Goal: Task Accomplishment & Management: Use online tool/utility

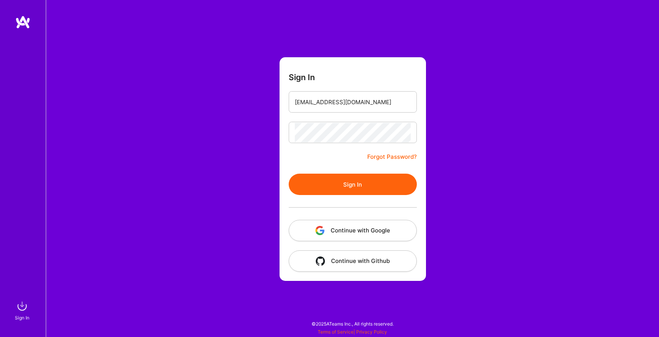
click at [356, 185] on button "Sign In" at bounding box center [353, 184] width 128 height 21
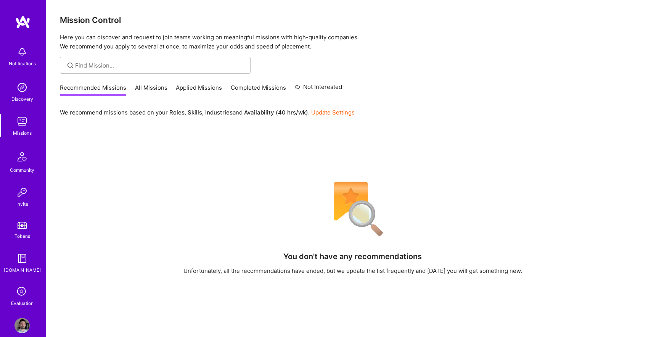
click at [146, 93] on link "All Missions" at bounding box center [151, 90] width 32 height 13
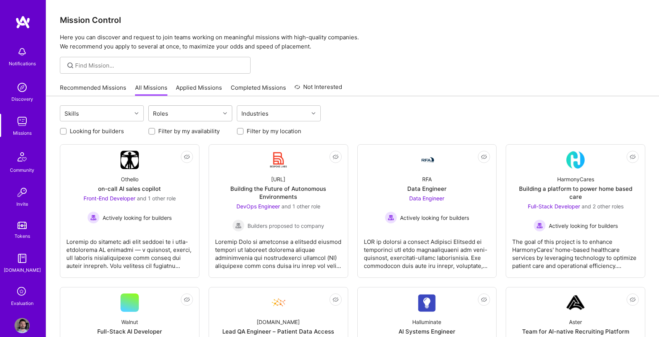
click at [194, 117] on div "Roles" at bounding box center [184, 113] width 71 height 15
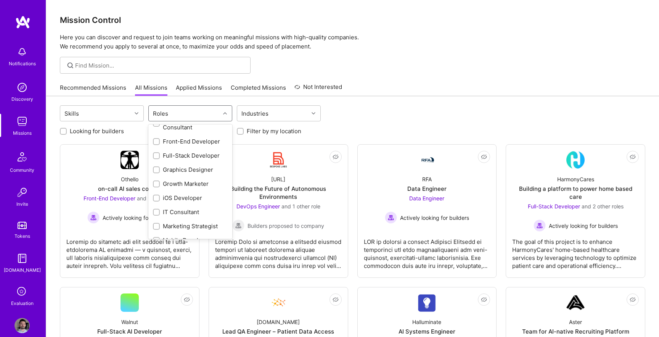
scroll to position [180, 0]
click at [188, 171] on div "Graphics Designer" at bounding box center [190, 166] width 84 height 14
checkbox input "true"
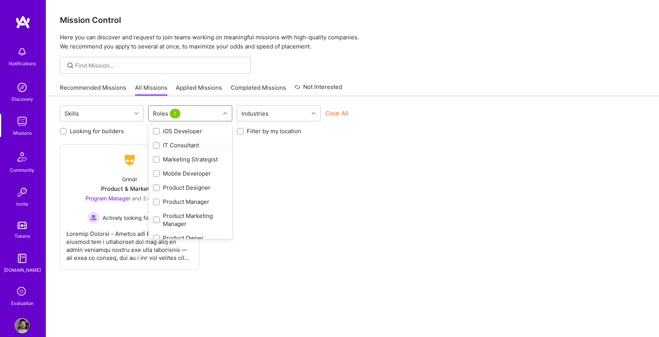
scroll to position [248, 0]
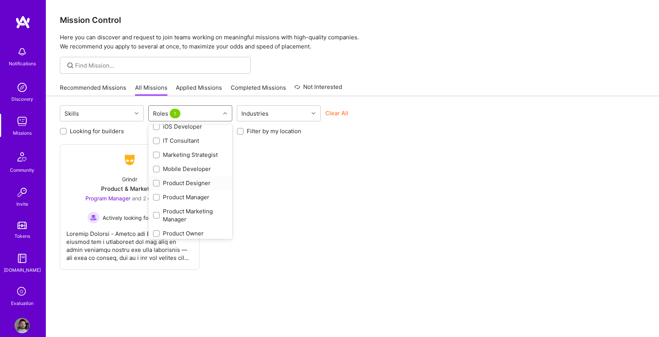
click at [190, 186] on div "Product Designer" at bounding box center [190, 183] width 75 height 8
checkbox input "true"
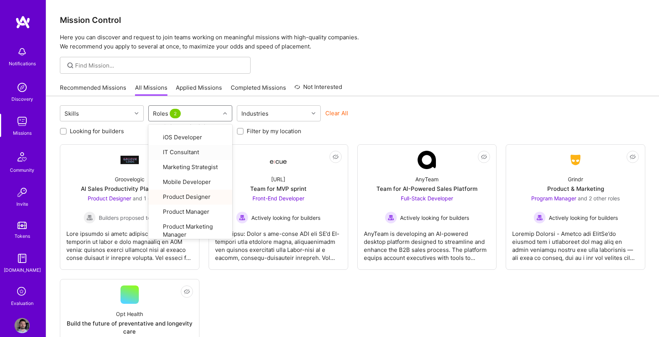
click at [366, 122] on div "Clear All" at bounding box center [367, 116] width 84 height 14
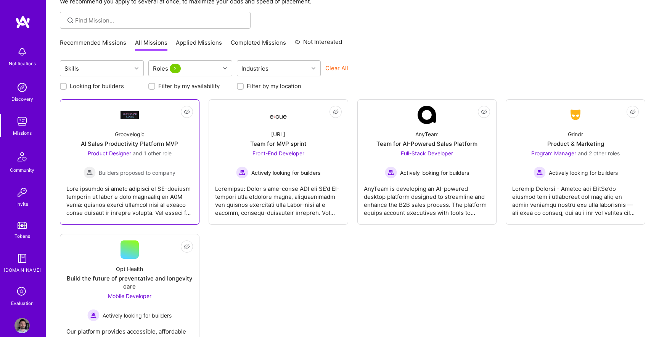
scroll to position [46, 0]
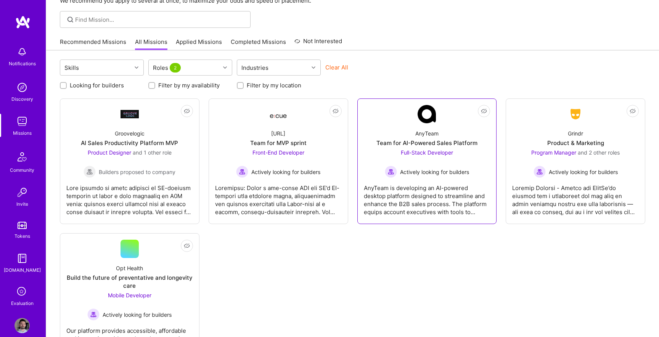
click at [471, 175] on div "AnyTeam Team for AI-Powered Sales Platform Full-Stack Developer Actively lookin…" at bounding box center [427, 150] width 127 height 55
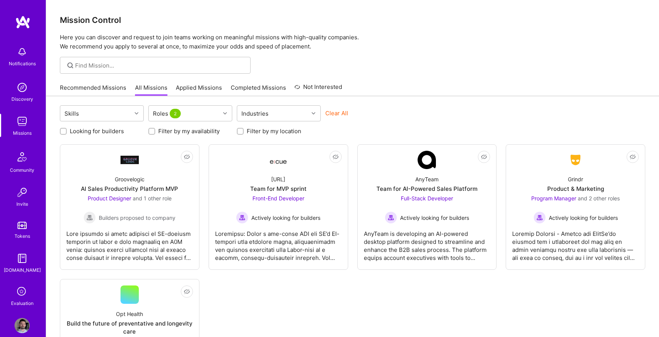
scroll to position [46, 0]
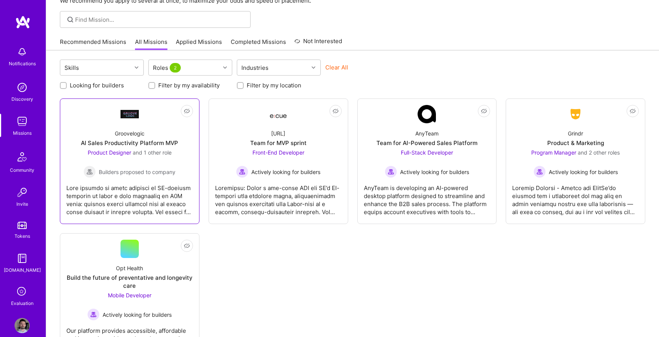
click at [160, 164] on div "Product Designer and 1 other role Builders proposed to company" at bounding box center [130, 162] width 92 height 29
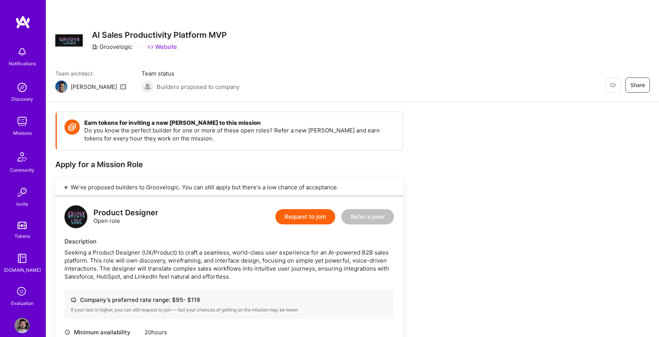
click at [26, 124] on img at bounding box center [21, 121] width 15 height 15
